Goal: Task Accomplishment & Management: Manage account settings

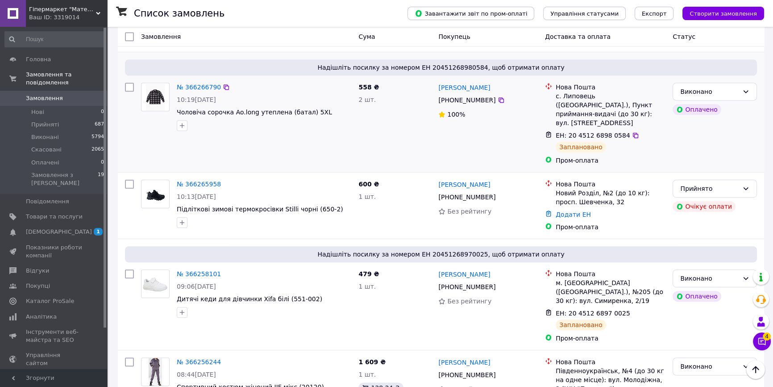
scroll to position [690, 0]
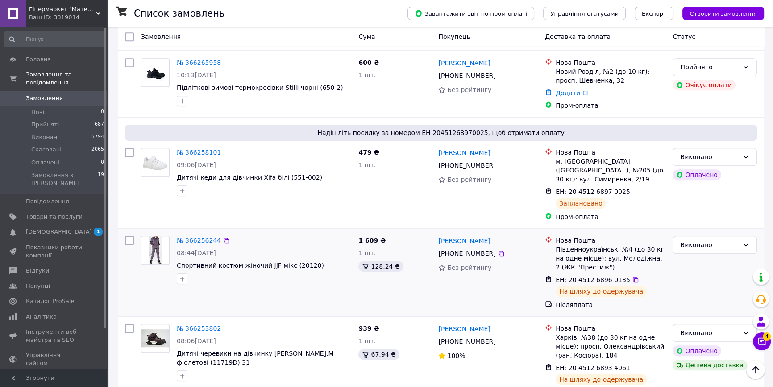
click at [238, 235] on div "№ 366256244" at bounding box center [264, 240] width 176 height 11
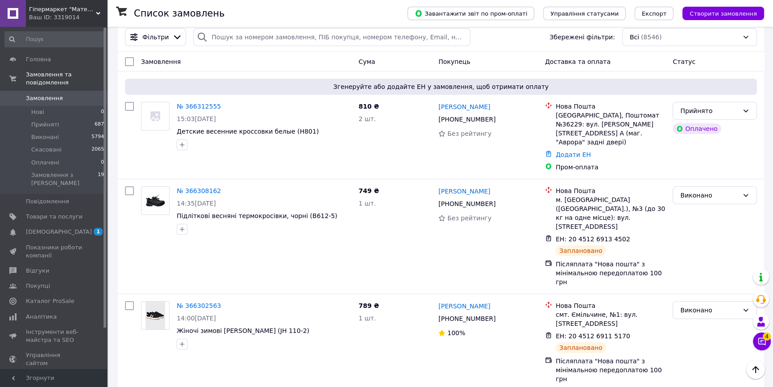
scroll to position [0, 0]
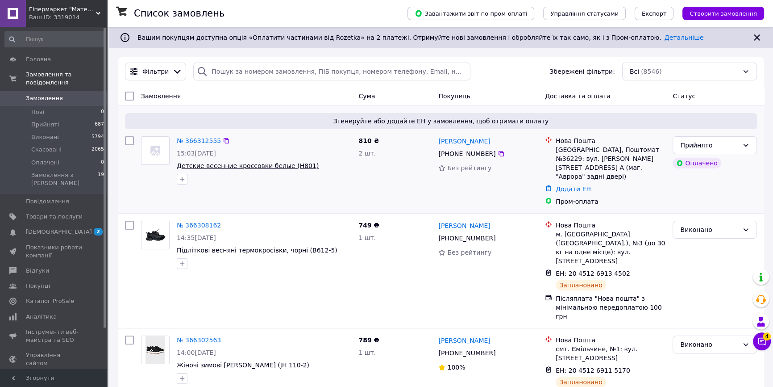
drag, startPoint x: 229, startPoint y: 201, endPoint x: 190, endPoint y: 167, distance: 51.6
click at [229, 201] on div "Згенеруйте або додайте ЕН у замовлення, щоб отримати оплату № 366312555 15:03, …" at bounding box center [441, 159] width 647 height 107
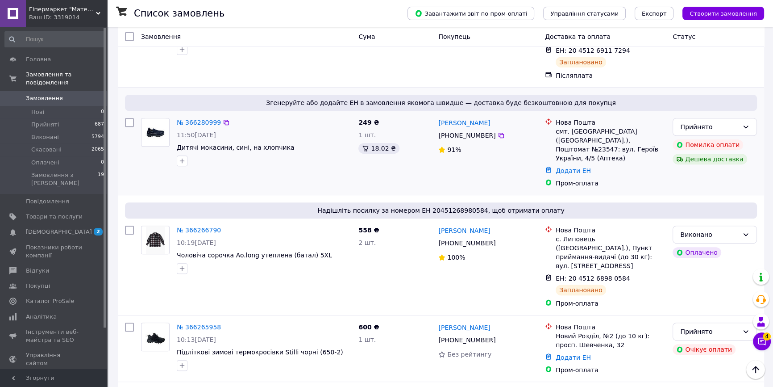
scroll to position [487, 0]
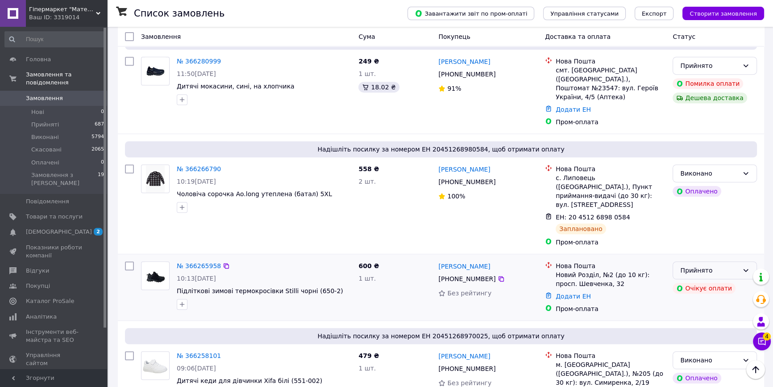
click at [698, 265] on div "Прийнято" at bounding box center [710, 270] width 59 height 10
click at [697, 241] on li "Скасовано" at bounding box center [715, 242] width 84 height 16
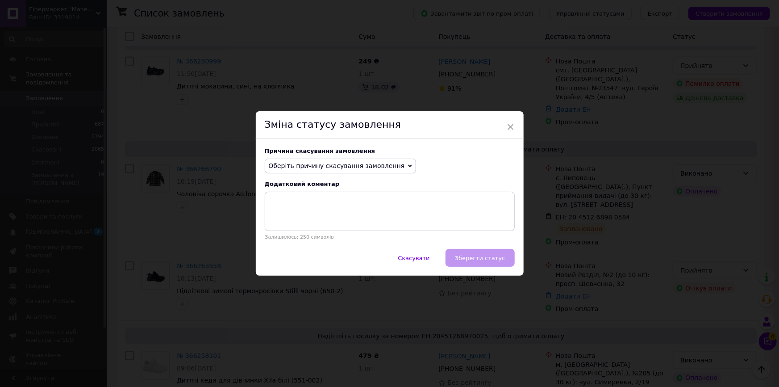
click at [377, 168] on span "Оберіть причину скасування замовлення" at bounding box center [337, 165] width 136 height 7
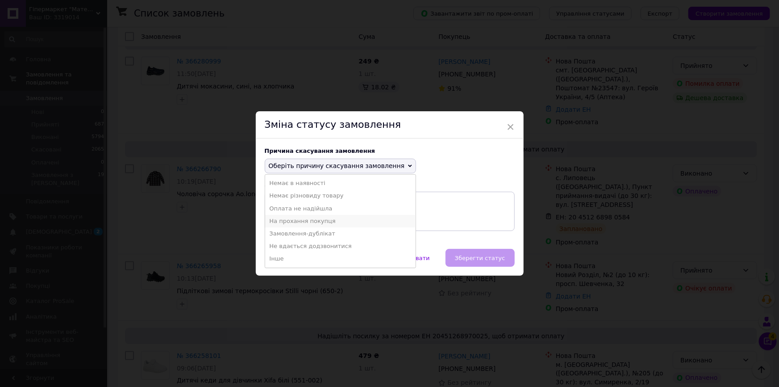
click at [331, 222] on li "На прохання покупця" at bounding box center [340, 221] width 151 height 13
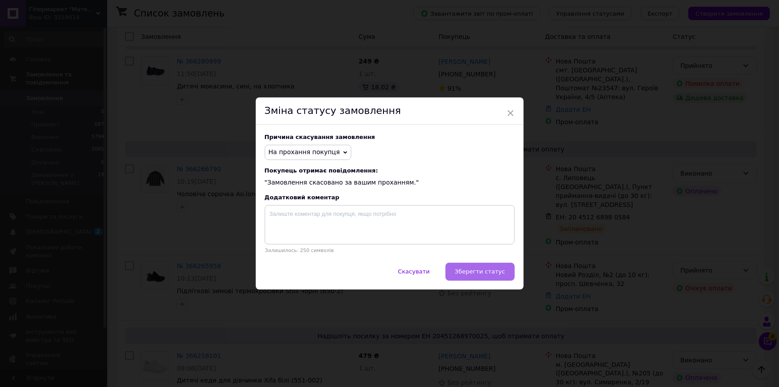
click at [484, 267] on button "Зберегти статус" at bounding box center [480, 272] width 69 height 18
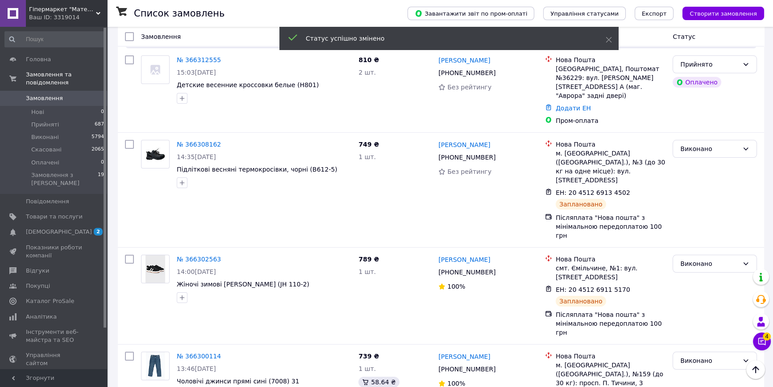
scroll to position [0, 0]
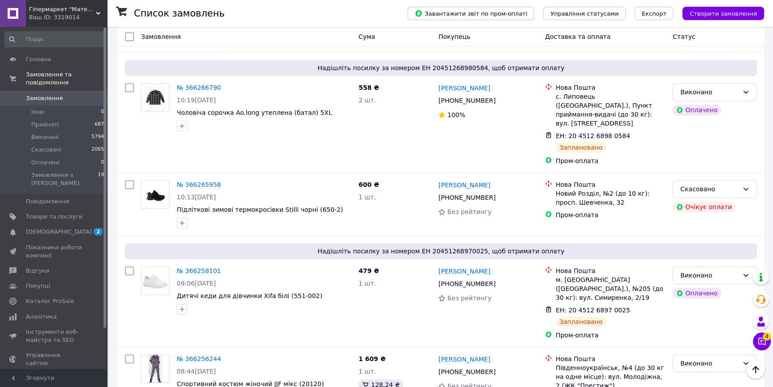
scroll to position [690, 0]
